Goal: Check status: Check status

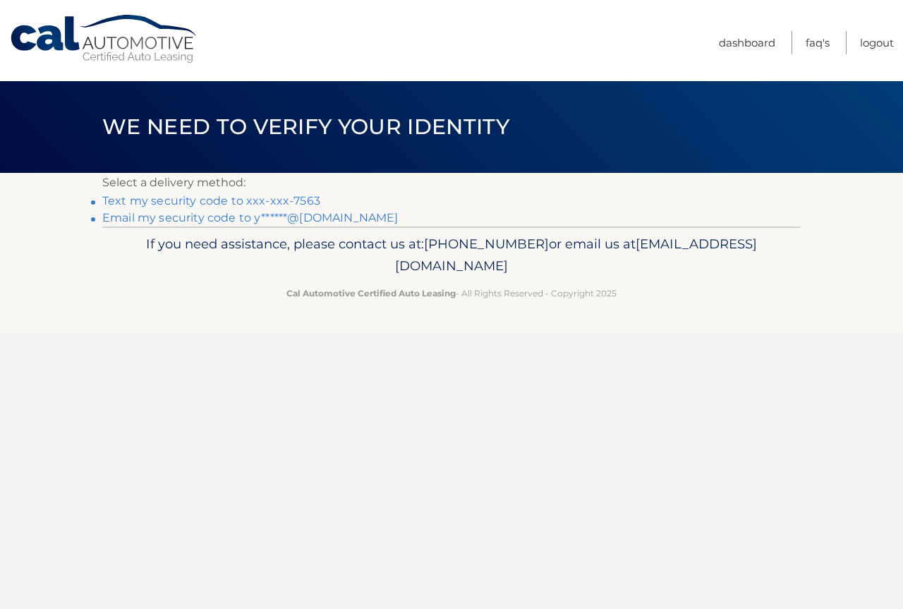
click at [258, 205] on link "Text my security code to xxx-xxx-7563" at bounding box center [211, 200] width 218 height 13
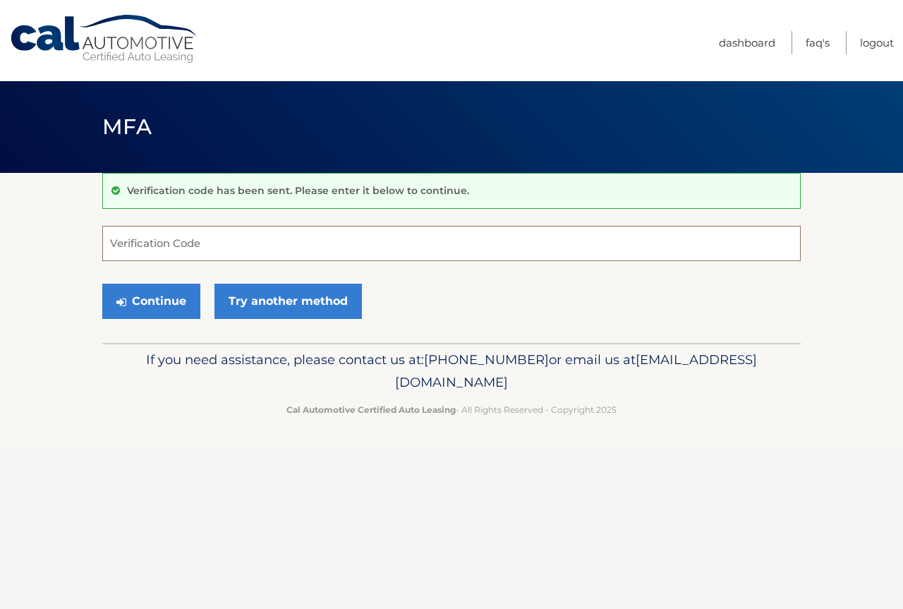
click at [329, 246] on input "Verification Code" at bounding box center [451, 243] width 698 height 35
type input "611423"
click at [105, 289] on button "Continue" at bounding box center [151, 300] width 98 height 35
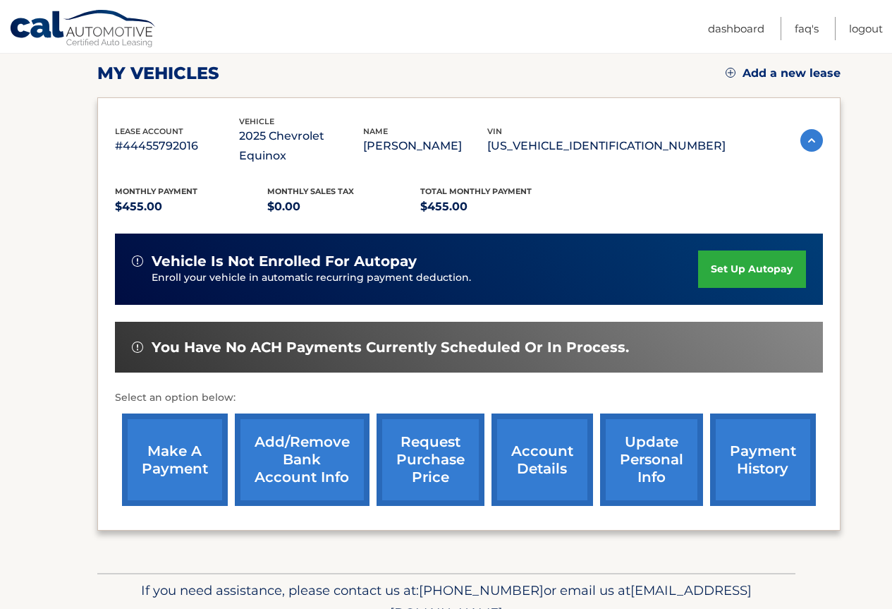
scroll to position [246, 0]
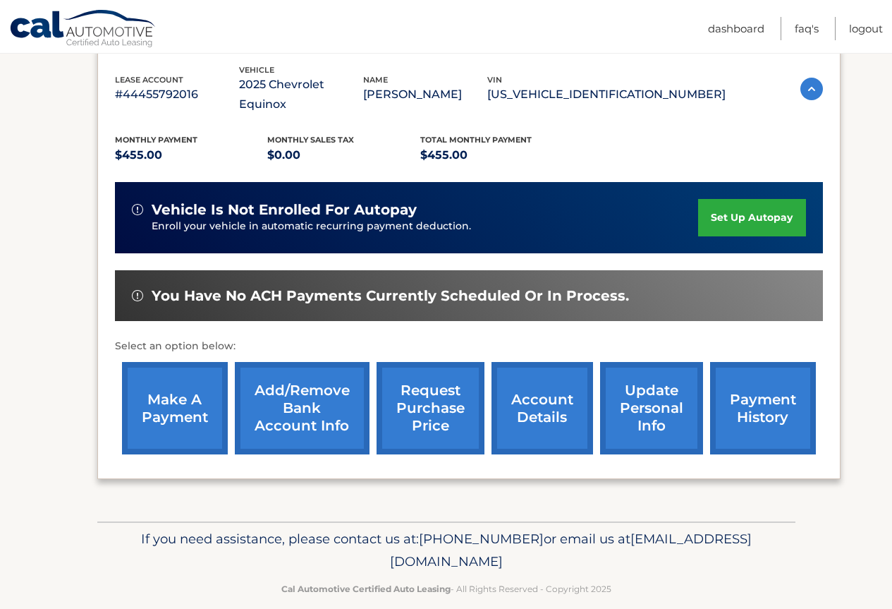
click at [173, 385] on link "make a payment" at bounding box center [175, 408] width 106 height 92
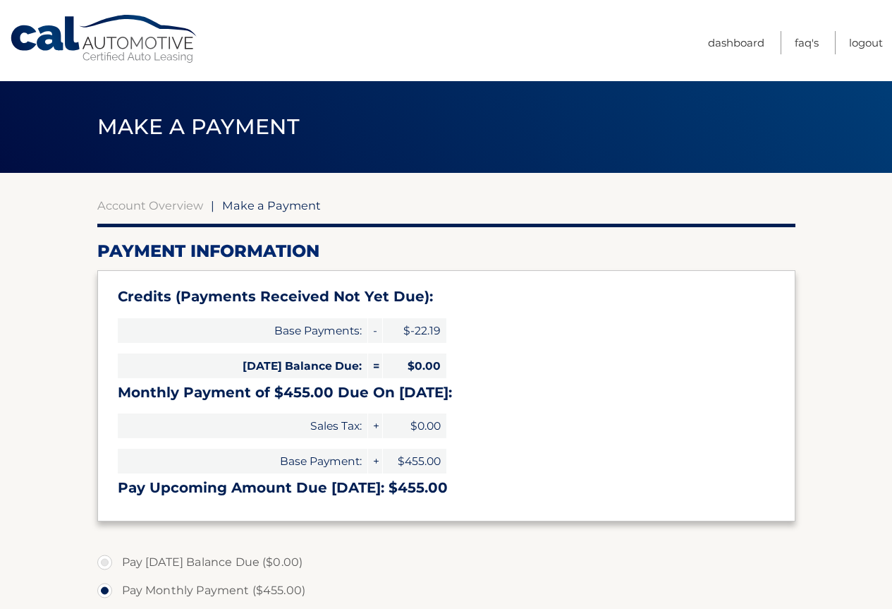
select select "MWQwZTEwZjYtZDk3OS00MzU1LWE3YTQtM2NlNGQ4ZDhlYTU1"
click at [740, 34] on link "Dashboard" at bounding box center [736, 42] width 56 height 23
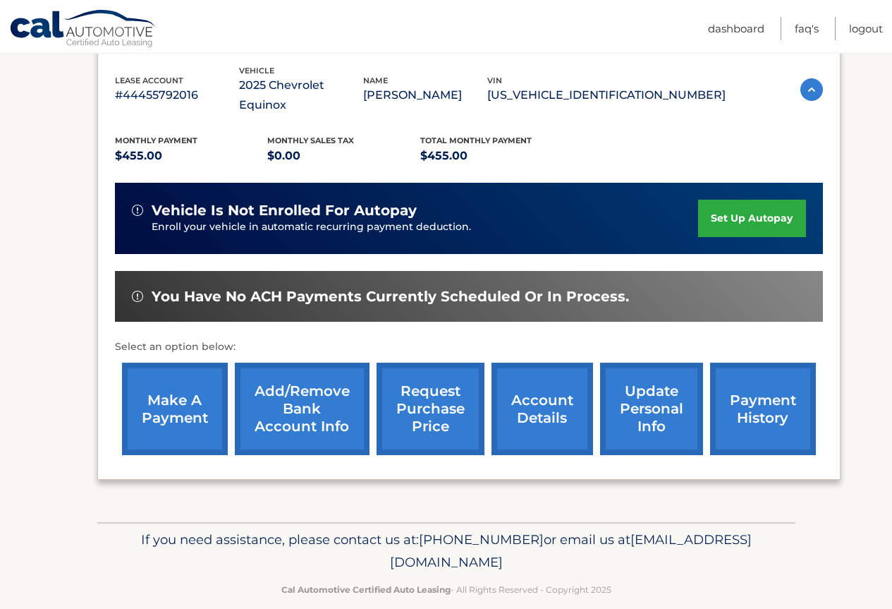
scroll to position [246, 0]
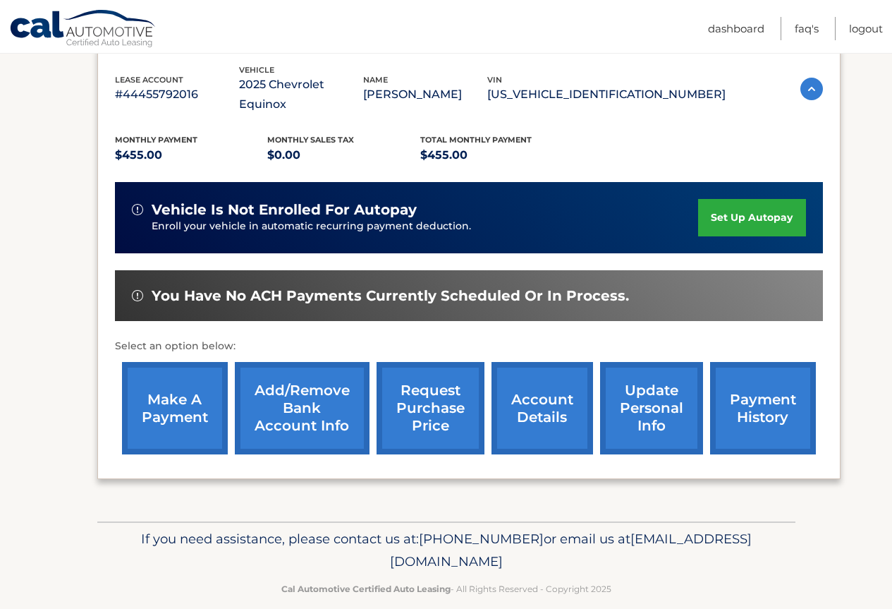
click at [782, 391] on link "payment history" at bounding box center [763, 408] width 106 height 92
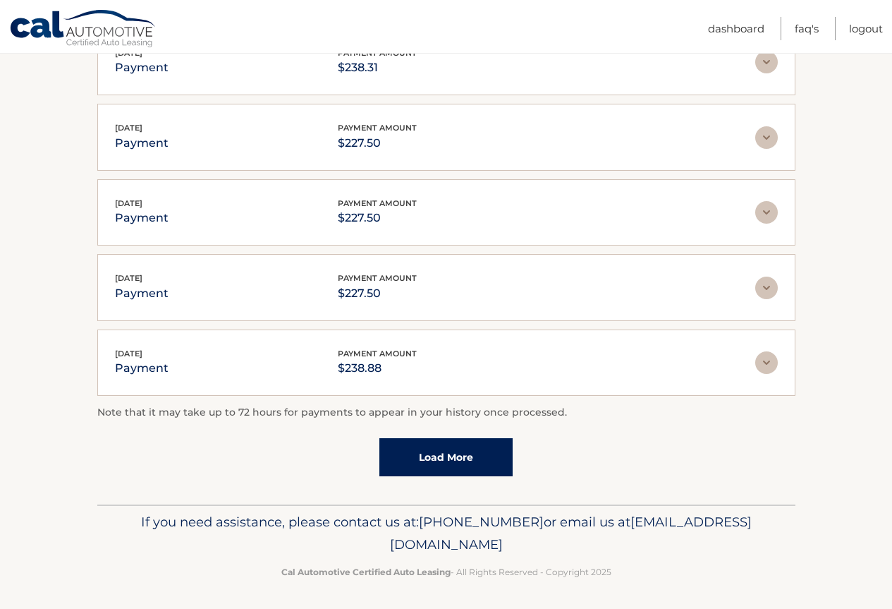
scroll to position [318, 0]
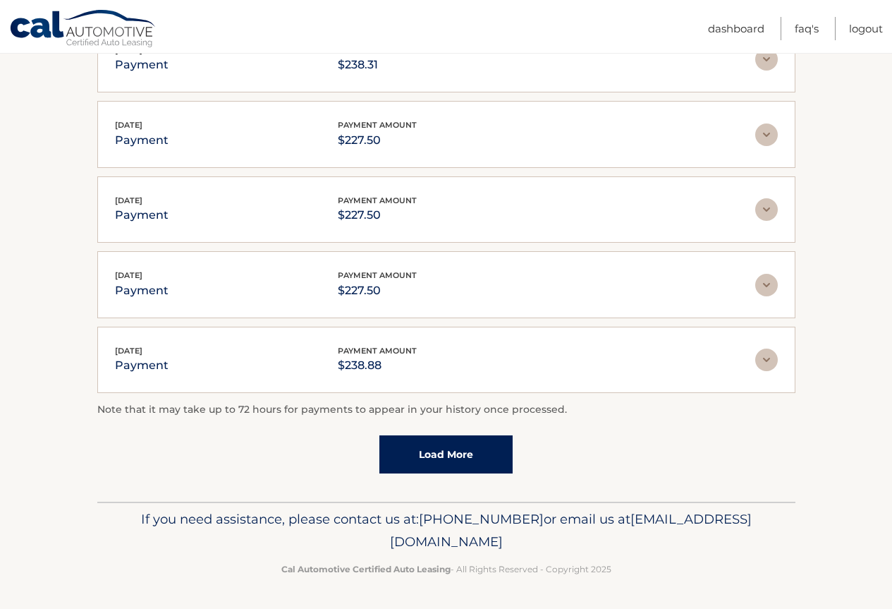
click at [487, 468] on link "Load More" at bounding box center [445, 454] width 133 height 38
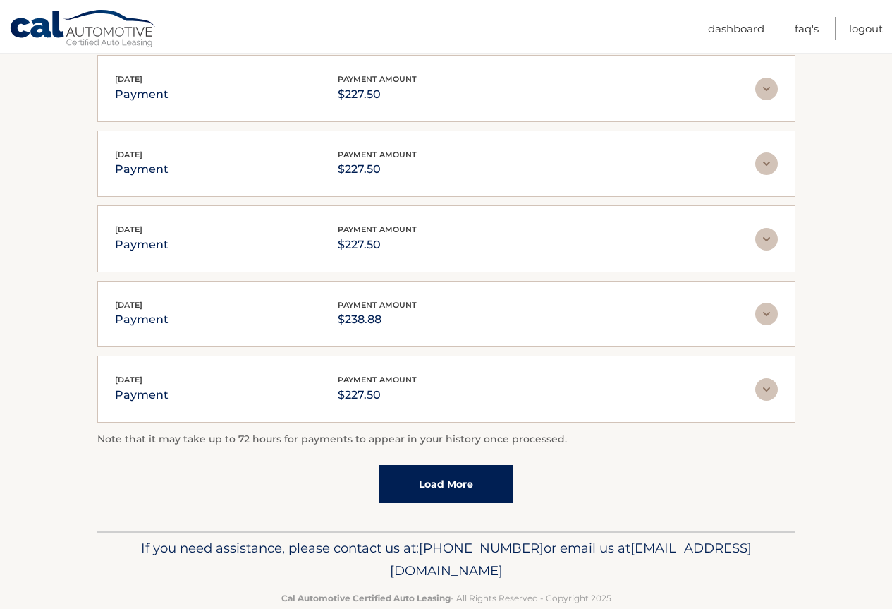
scroll to position [389, 0]
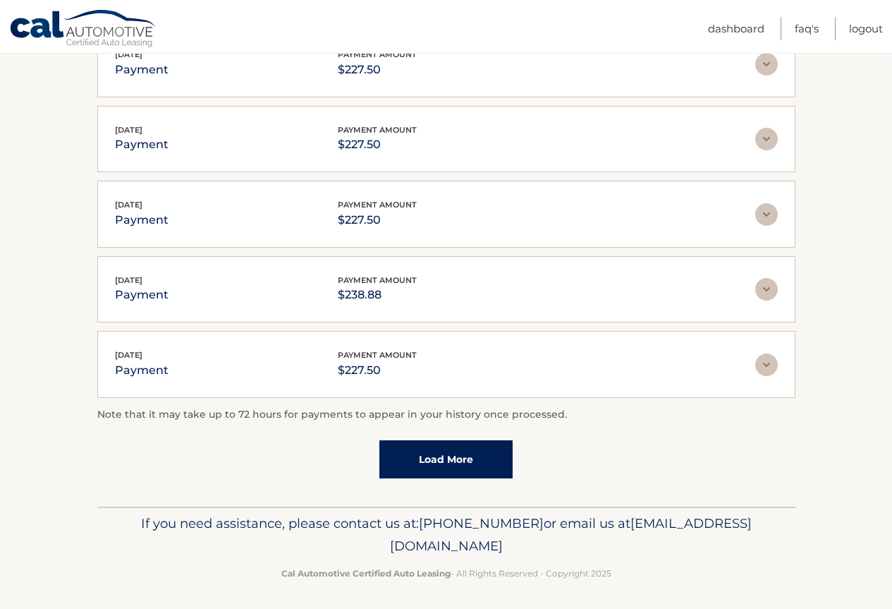
click at [497, 474] on link "Load More" at bounding box center [445, 459] width 133 height 38
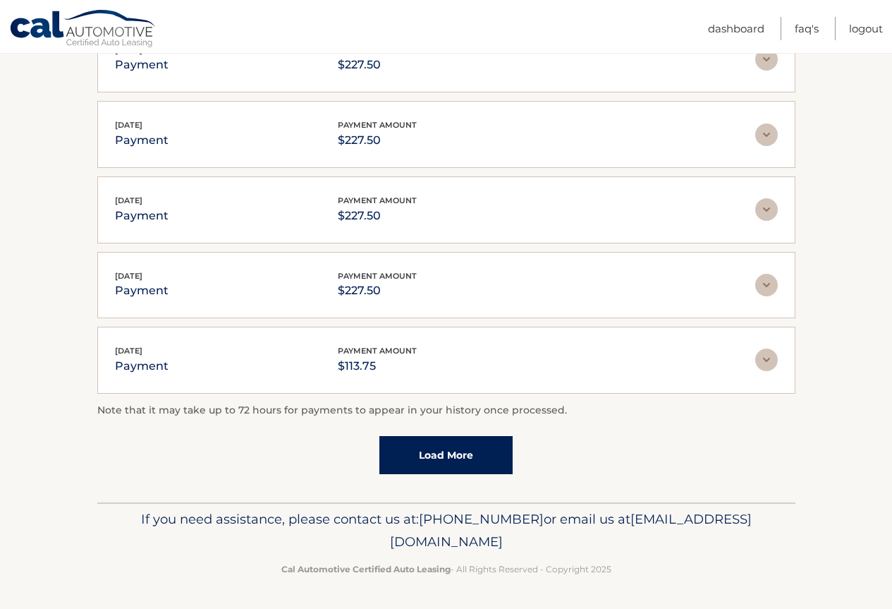
click at [484, 473] on link "Load More" at bounding box center [445, 455] width 133 height 38
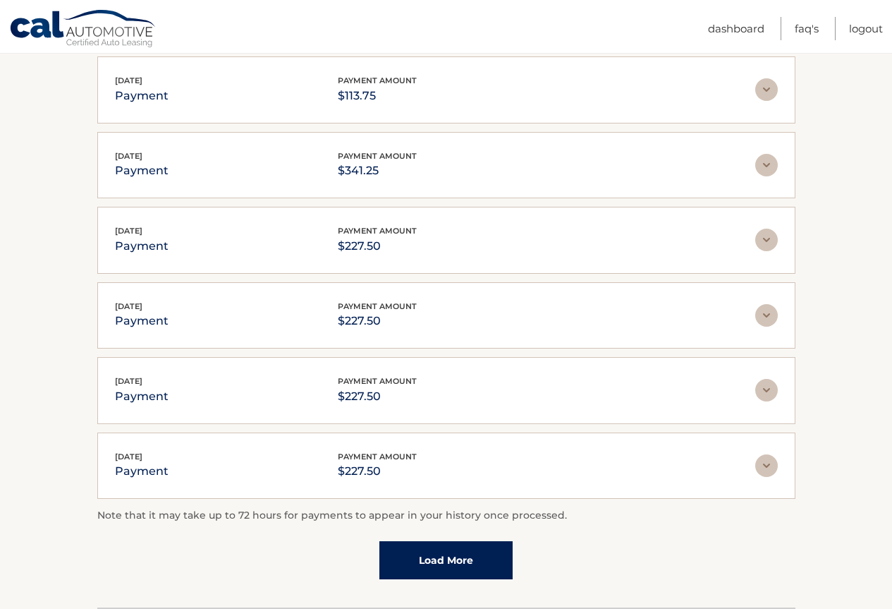
scroll to position [1121, 0]
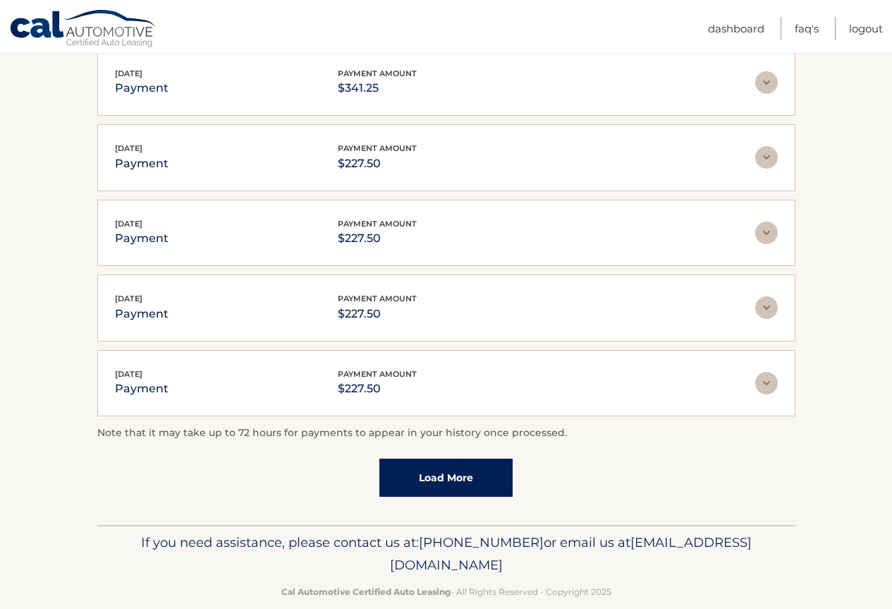
click at [483, 473] on link "Load More" at bounding box center [445, 477] width 133 height 38
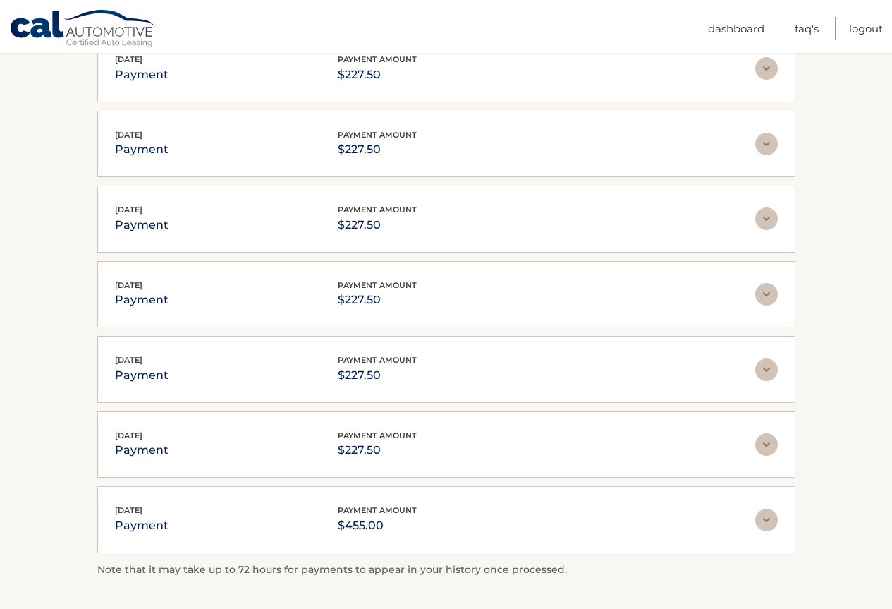
scroll to position [1332, 0]
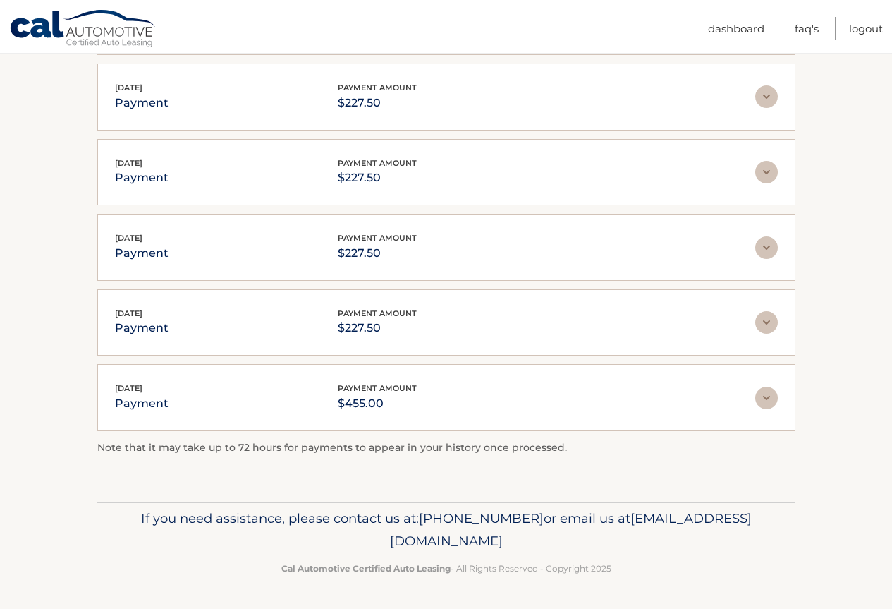
click at [760, 392] on img at bounding box center [766, 397] width 23 height 23
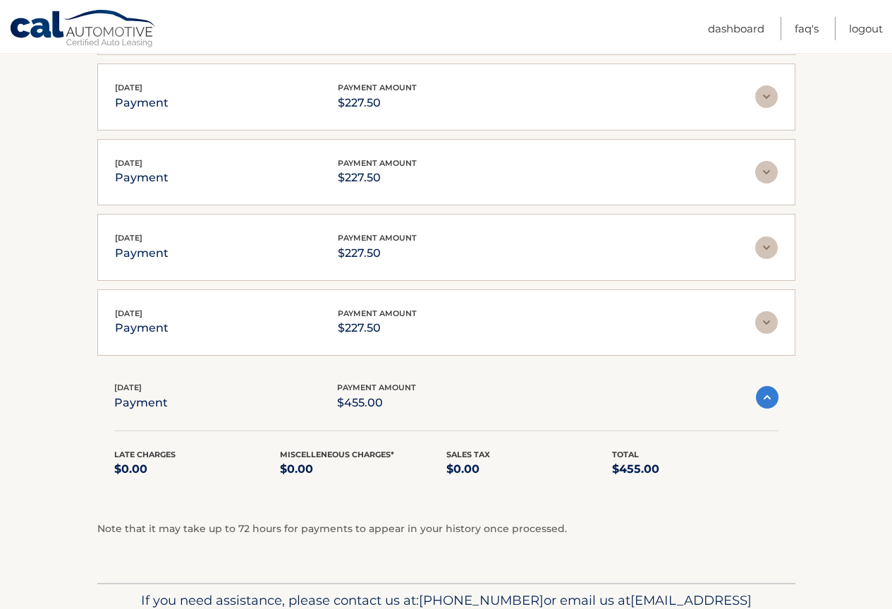
click at [760, 392] on img at bounding box center [767, 397] width 23 height 23
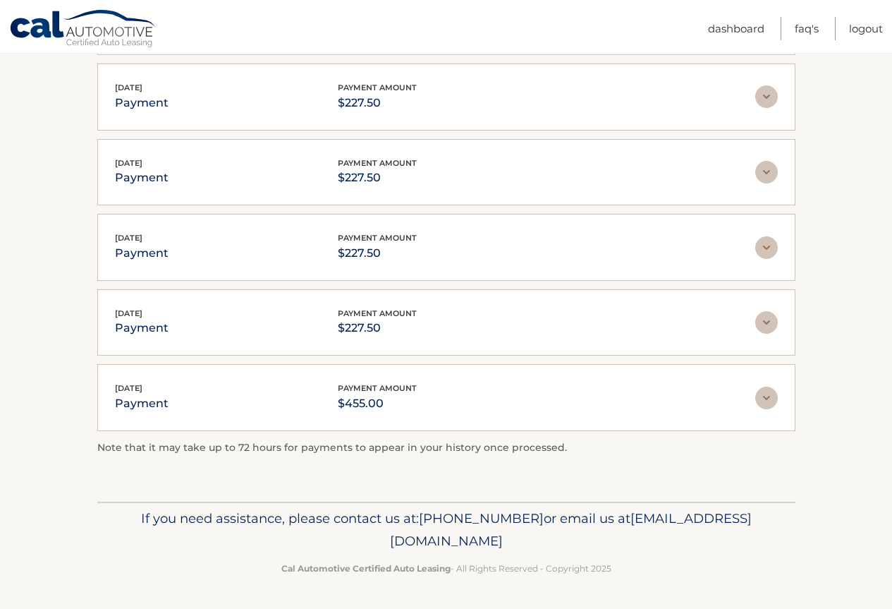
click at [772, 329] on img at bounding box center [766, 322] width 23 height 23
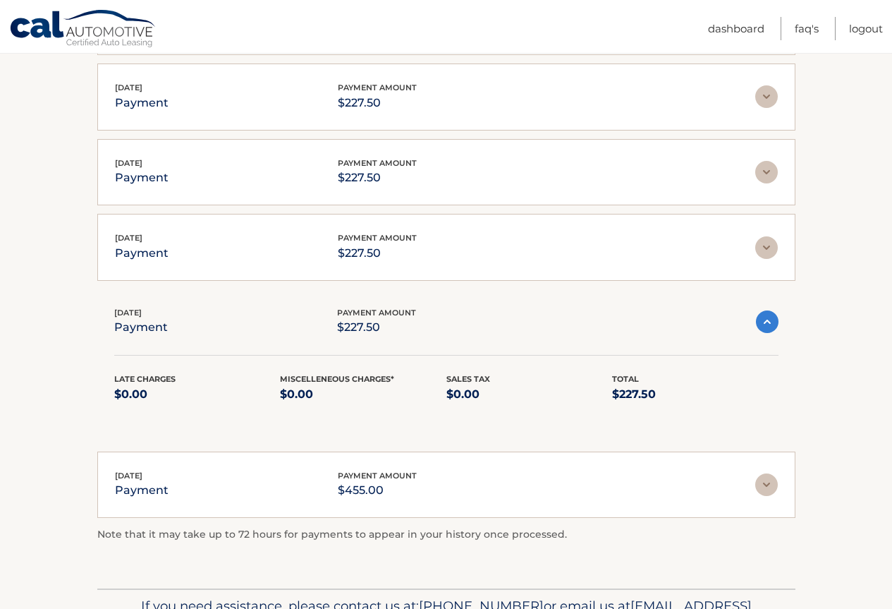
click at [772, 329] on img at bounding box center [767, 321] width 23 height 23
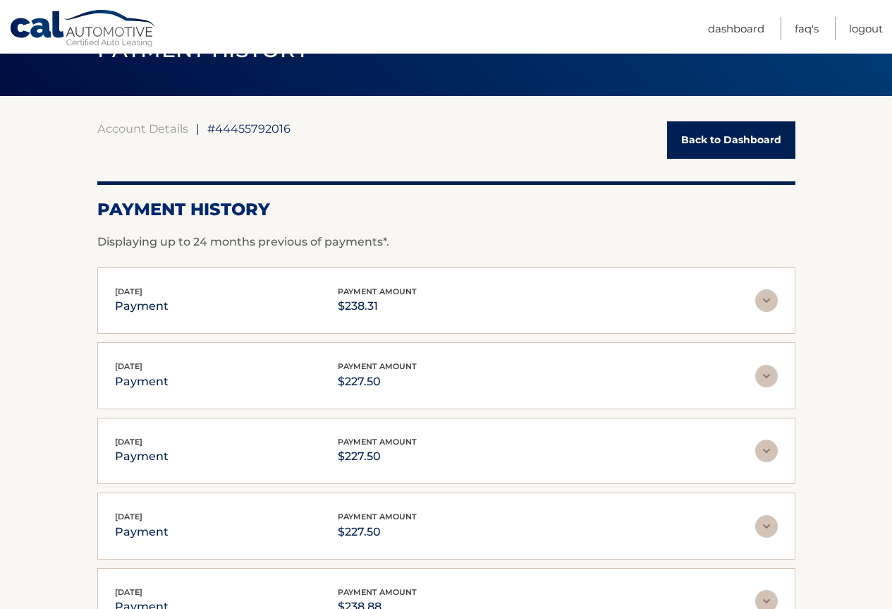
scroll to position [63, 0]
